Goal: Use online tool/utility: Use online tool/utility

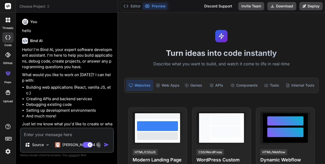
scroll to position [90, 0]
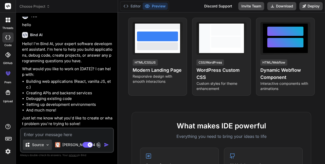
click at [47, 146] on img at bounding box center [47, 145] width 4 height 4
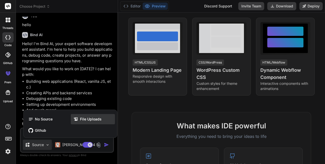
click at [77, 122] on icon at bounding box center [75, 119] width 5 height 5
type textarea "x"
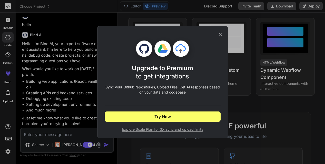
click at [221, 34] on icon at bounding box center [220, 34] width 3 height 3
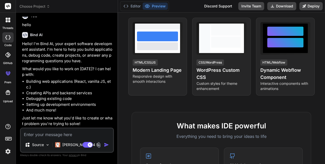
click at [35, 135] on textarea at bounding box center [67, 133] width 92 height 9
paste textarea "loremips! do sitametc ad eli seddoeiu t in utlaboree d magn al enim adm veni; q…"
type textarea "loremips! do sitametc ad eli seddoeiu t in utlaboree d magn al enim adm veni; q…"
type textarea "x"
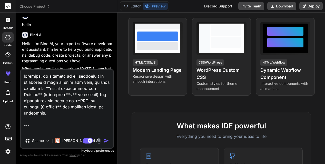
scroll to position [2358, 0]
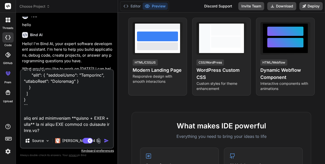
drag, startPoint x: 25, startPoint y: 119, endPoint x: 10, endPoint y: 112, distance: 17.0
click at [10, 112] on div "threads code GitHub prem Upload Choose Project Created with Pixso. Bind AI Web …" at bounding box center [162, 82] width 325 height 164
type textarea "loremips! do sitametc ad eli seddoeiu t in utlaboree d magn al enim adm veni; q…"
type textarea "x"
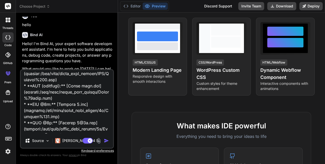
scroll to position [0, 0]
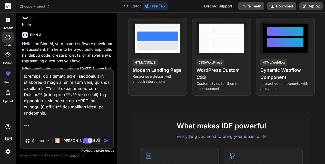
drag, startPoint x: 49, startPoint y: 113, endPoint x: 1, endPoint y: 28, distance: 97.2
click at [1, 28] on div "threads code GitHub prem Upload Choose Project Created with Pixso. Bind AI Web …" at bounding box center [162, 82] width 325 height 164
type textarea "**Loremipsu:** dolors am cons adipiscing e seddoeiusmo tem *Incid Utlabore*. Et…"
type textarea "x"
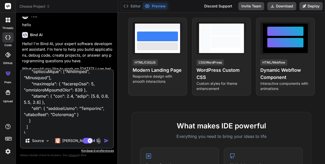
scroll to position [2119, 0]
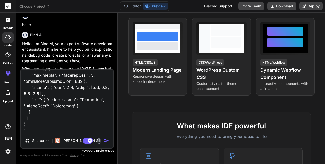
type textarea "**Loremipsu:** dolors am cons adipiscing e seddoeiusmo tem *Incid Utlabore*. Et…"
click at [106, 141] on img "button" at bounding box center [106, 140] width 5 height 5
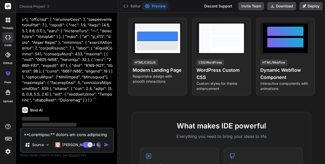
scroll to position [960, 0]
type textarea "x"
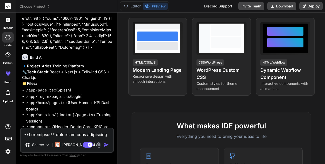
scroll to position [1099, 0]
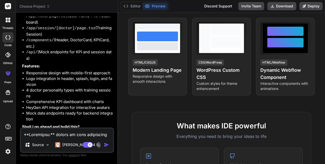
click at [53, 135] on textarea at bounding box center [67, 133] width 92 height 9
type textarea "o"
type textarea "x"
type textarea "ok"
type textarea "x"
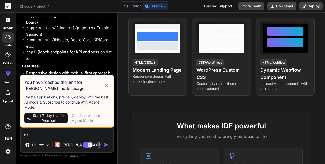
type textarea "ok"
click at [77, 120] on div "Continue without Agent Mode" at bounding box center [91, 118] width 38 height 10
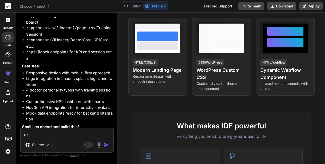
click at [106, 146] on img "button" at bounding box center [106, 144] width 5 height 5
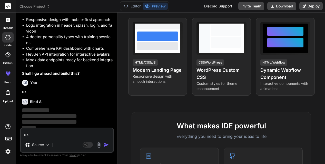
scroll to position [1153, 0]
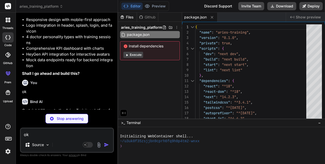
type textarea "x"
type textarea ""@/*": ["./*"] } }, "include": ["next-env.d.ts", "**/*.ts", "**/*.tsx", ".next/…"
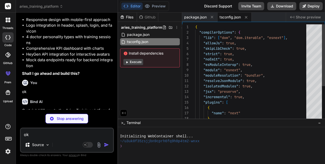
type textarea "x"
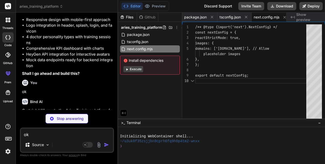
scroll to position [0, 5]
type textarea "x"
type textarea "color accent: '#28a745', // Example accent color }, }, }, plugins: [], }; expor…"
type textarea "x"
type textarea "import tailwindcss from 'tailwindcss'; import autoprefixer from 'autoprefixer';…"
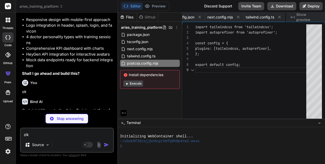
scroll to position [43, 0]
type textarea "x"
type textarea "</svg>"
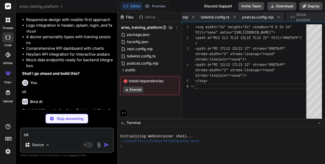
scroll to position [5, 0]
type textarea "x"
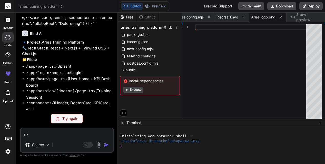
scroll to position [1034, 0]
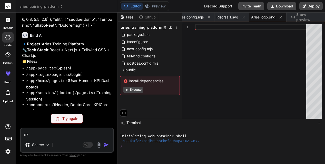
click at [126, 90] on icon at bounding box center [127, 90] width 2 height 2
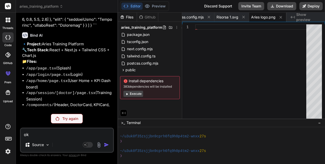
scroll to position [107, 0]
click at [126, 94] on icon at bounding box center [127, 94] width 2 height 2
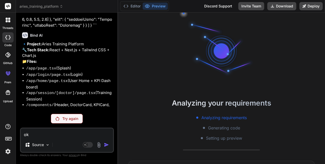
scroll to position [165, 0]
type textarea "x"
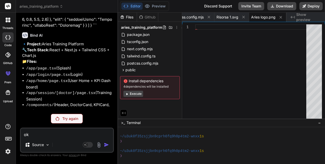
scroll to position [1134, 0]
